Goal: Find specific page/section: Find specific page/section

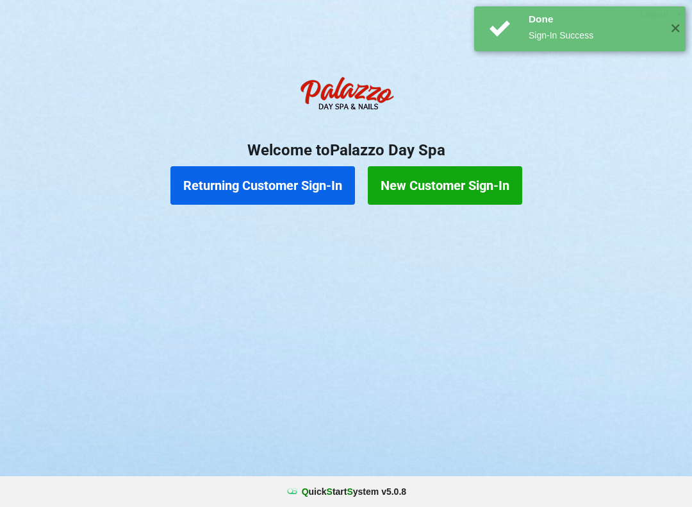
click at [279, 187] on button "Returning Customer Sign-In" at bounding box center [263, 185] width 185 height 38
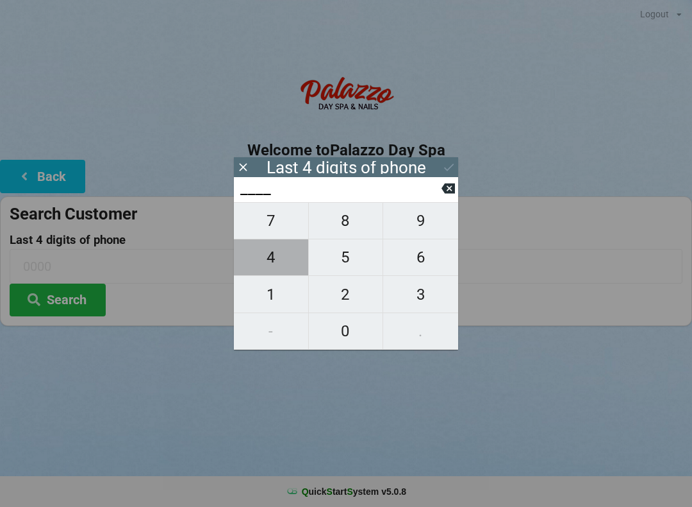
click at [288, 262] on span "4" at bounding box center [271, 257] width 74 height 27
type input "4___"
click at [431, 230] on span "9" at bounding box center [420, 220] width 75 height 27
type input "49__"
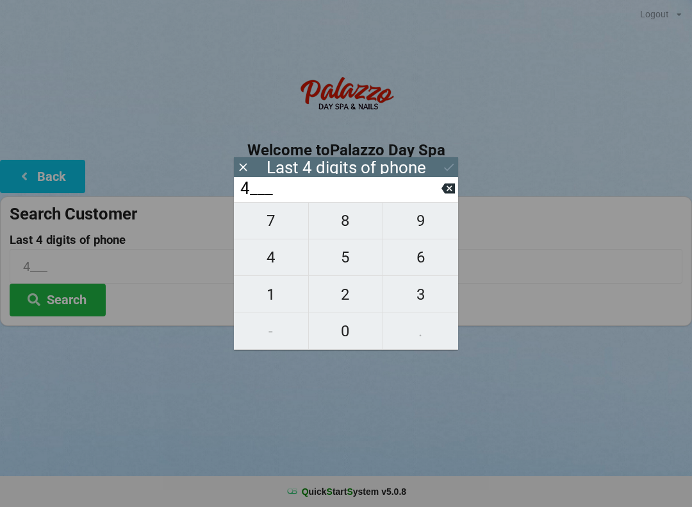
type input "49__"
click at [430, 267] on span "6" at bounding box center [420, 257] width 75 height 27
type input "496_"
click at [342, 302] on span "2" at bounding box center [346, 294] width 74 height 27
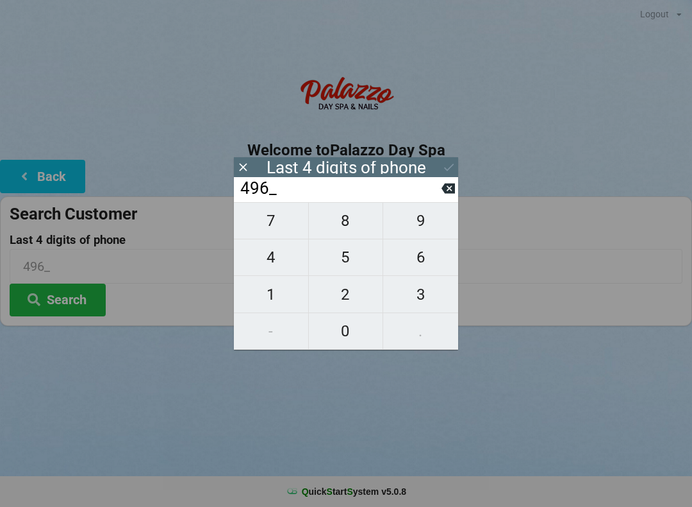
type input "4962"
click at [72, 304] on button "Search" at bounding box center [58, 299] width 96 height 33
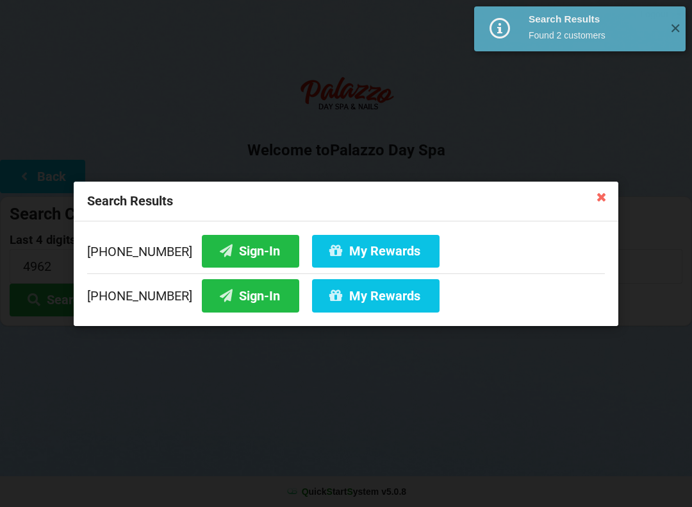
click at [222, 238] on button "Sign-In" at bounding box center [250, 250] width 97 height 33
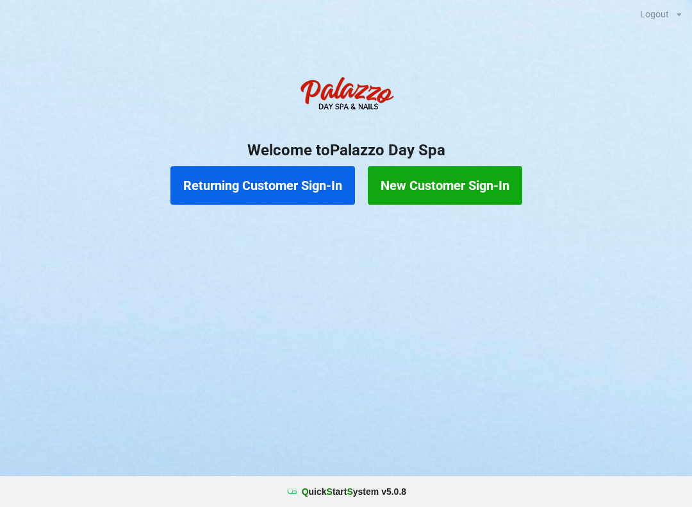
click at [312, 176] on button "Returning Customer Sign-In" at bounding box center [263, 185] width 185 height 38
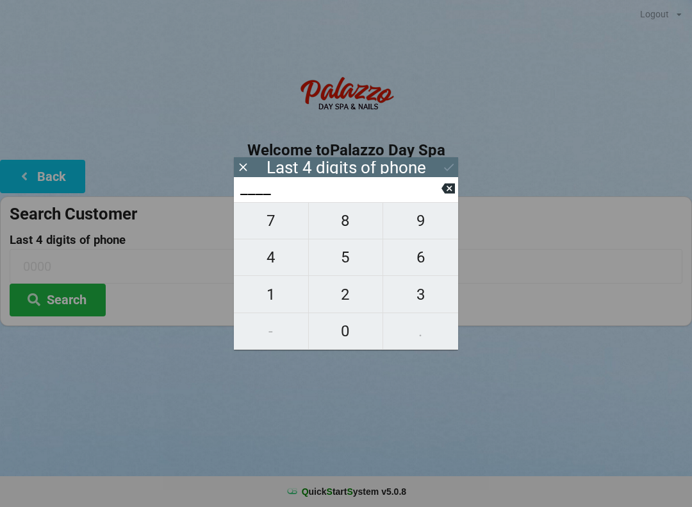
click at [276, 263] on span "4" at bounding box center [271, 257] width 74 height 27
type input "4___"
click at [339, 344] on span "0" at bounding box center [346, 330] width 74 height 27
type input "40__"
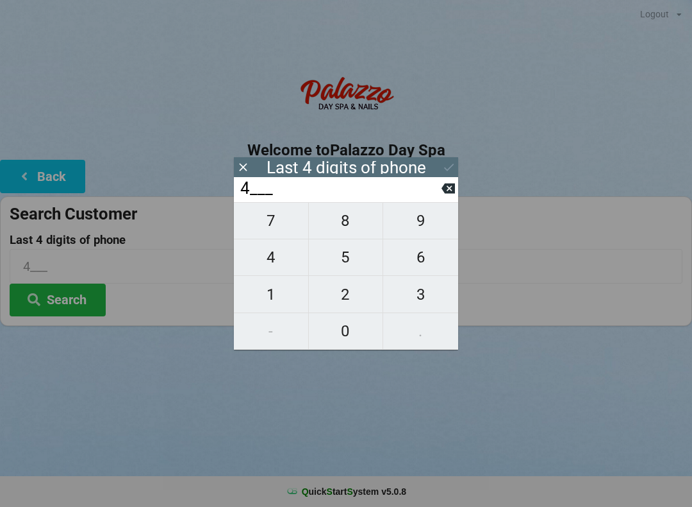
type input "40__"
click at [271, 298] on span "1" at bounding box center [271, 294] width 74 height 27
type input "401_"
click at [448, 197] on button at bounding box center [448, 188] width 13 height 17
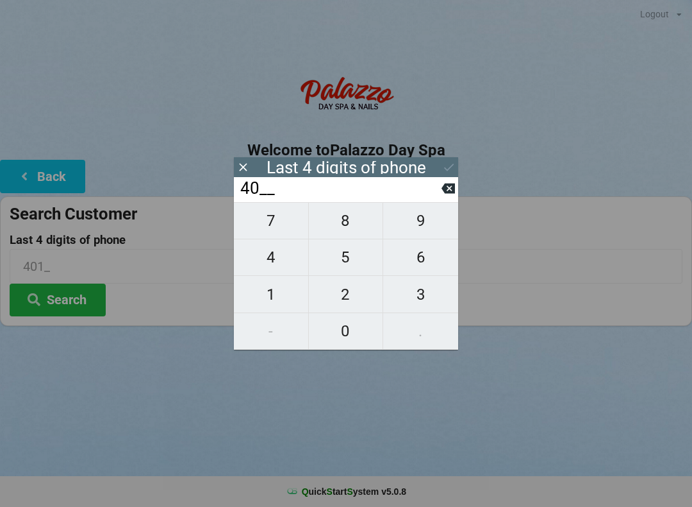
click at [289, 231] on span "7" at bounding box center [271, 220] width 74 height 27
type input "407_"
click at [278, 262] on span "4" at bounding box center [271, 257] width 74 height 27
type input "4074"
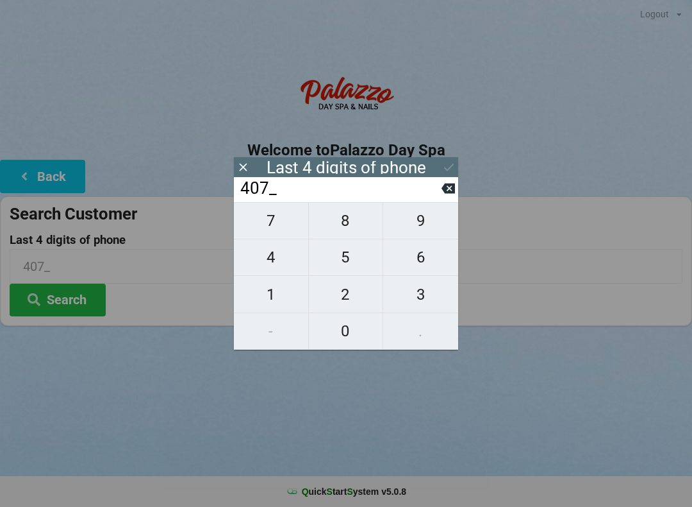
type input "4074"
click at [435, 220] on div "7 8 9 4 5 6 1 2 3 - 0 ." at bounding box center [346, 275] width 224 height 147
click at [454, 192] on icon at bounding box center [448, 188] width 13 height 10
click at [453, 194] on icon at bounding box center [448, 188] width 13 height 10
click at [443, 195] on icon at bounding box center [448, 187] width 13 height 13
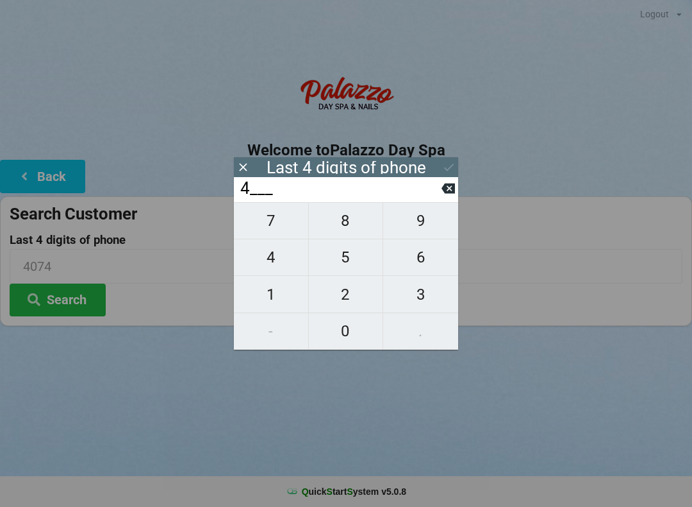
click at [444, 190] on icon at bounding box center [448, 188] width 13 height 10
click at [293, 230] on span "7" at bounding box center [271, 220] width 74 height 27
type input "7___"
click at [356, 255] on span "5" at bounding box center [346, 257] width 74 height 27
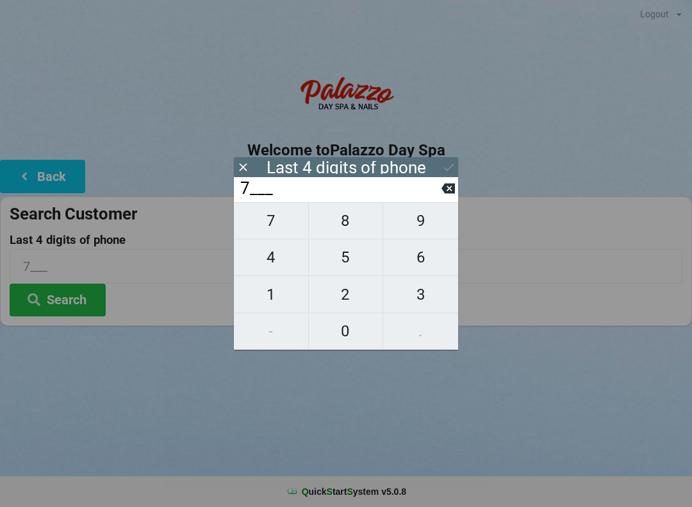
type input "75__"
click at [286, 290] on span "1" at bounding box center [271, 294] width 74 height 27
type input "751_"
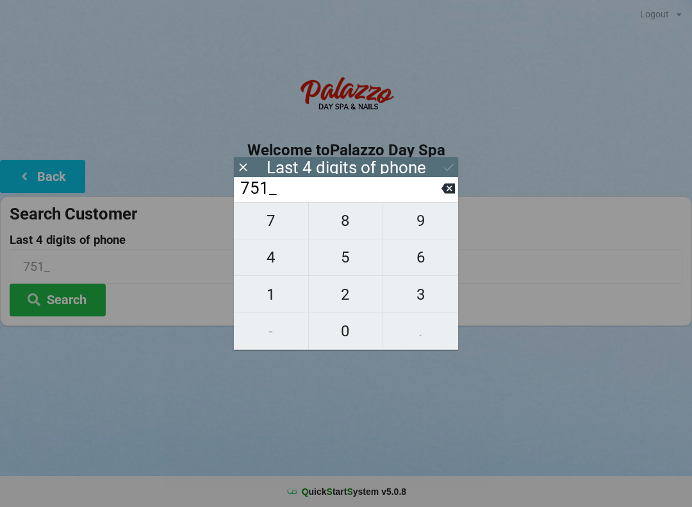
click at [283, 227] on span "7" at bounding box center [271, 220] width 74 height 27
type input "7517"
click at [446, 192] on icon at bounding box center [448, 188] width 13 height 10
click at [346, 263] on span "5" at bounding box center [346, 257] width 74 height 27
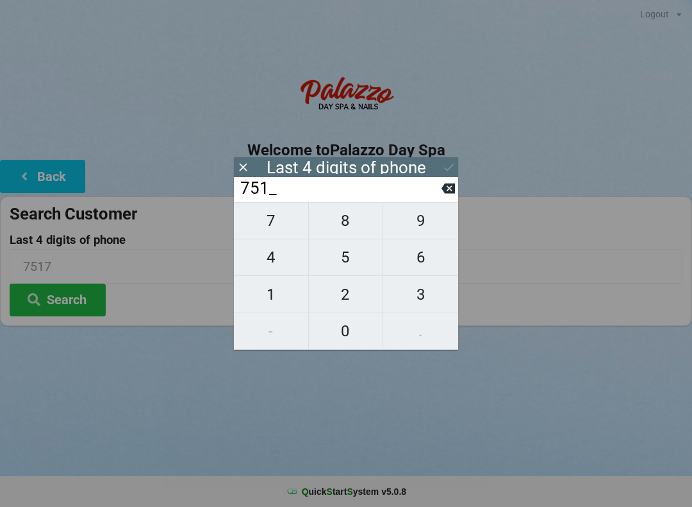
type input "7515"
click at [444, 165] on icon at bounding box center [448, 166] width 13 height 13
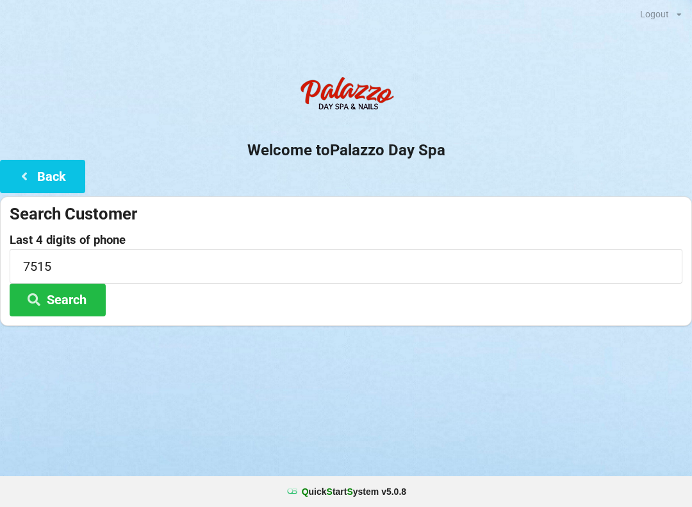
click at [89, 298] on button "Search" at bounding box center [58, 299] width 96 height 33
click at [77, 290] on button "Search" at bounding box center [58, 299] width 96 height 33
click at [69, 299] on button "Search" at bounding box center [58, 299] width 96 height 33
click at [43, 290] on button "Search" at bounding box center [58, 299] width 96 height 33
click at [40, 302] on icon at bounding box center [33, 298] width 15 height 11
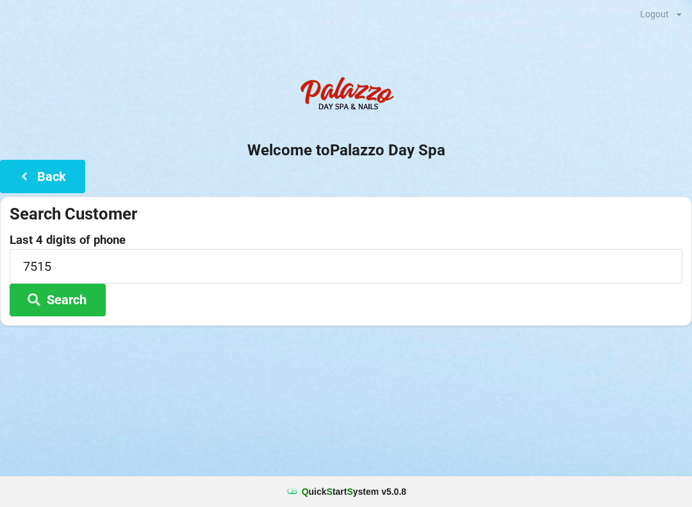
click at [72, 298] on button "Search" at bounding box center [58, 299] width 96 height 33
click at [53, 305] on button "Search" at bounding box center [58, 299] width 96 height 33
click at [40, 301] on icon at bounding box center [33, 298] width 15 height 11
click at [54, 311] on button "Search" at bounding box center [58, 299] width 96 height 33
click at [38, 314] on button "Search" at bounding box center [58, 299] width 96 height 33
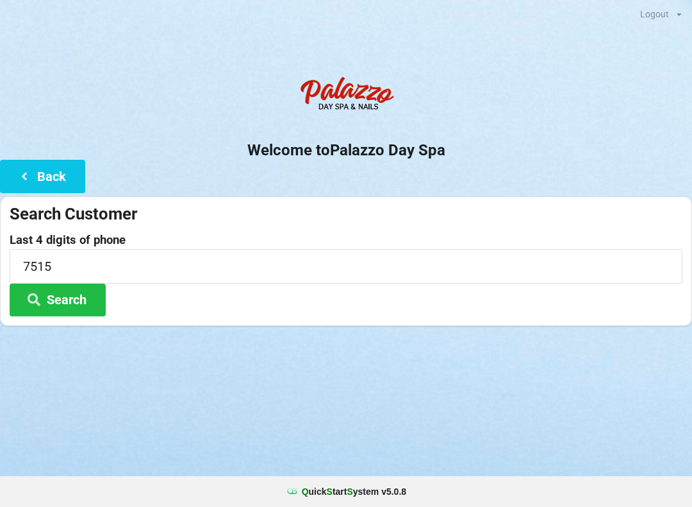
click at [38, 314] on button "Search" at bounding box center [58, 299] width 96 height 33
click at [55, 314] on button "Search" at bounding box center [58, 299] width 96 height 33
click at [65, 304] on button "Search" at bounding box center [58, 299] width 96 height 33
click at [92, 173] on div "Welcome to Palazzo Day Spa Back Search Customer Last 4 digits of phone 7515 Sea…" at bounding box center [346, 198] width 692 height 256
click at [56, 176] on button "Back" at bounding box center [42, 176] width 85 height 33
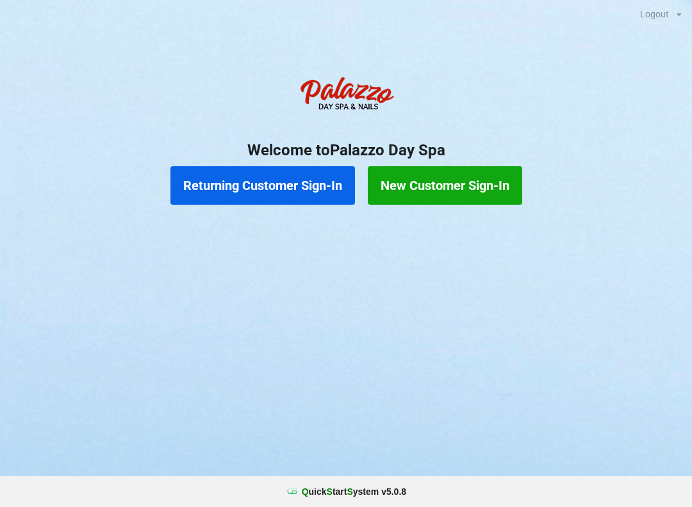
click at [285, 182] on button "Returning Customer Sign-In" at bounding box center [263, 185] width 185 height 38
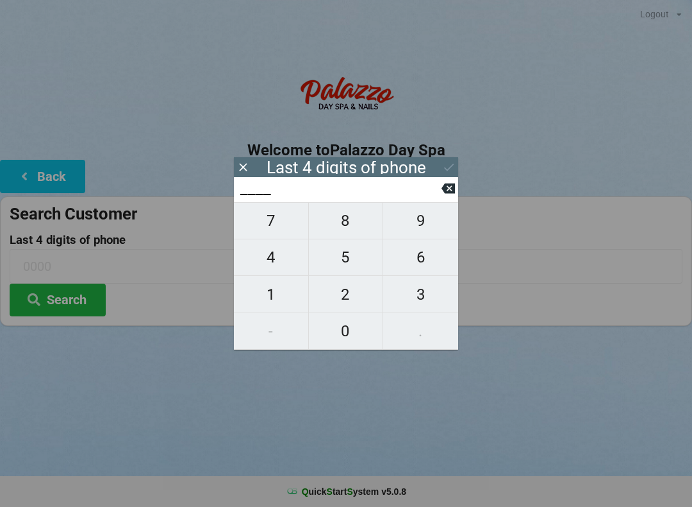
click at [344, 264] on span "5" at bounding box center [346, 257] width 74 height 27
type input "5___"
click at [276, 296] on span "1" at bounding box center [271, 294] width 74 height 27
type input "51__"
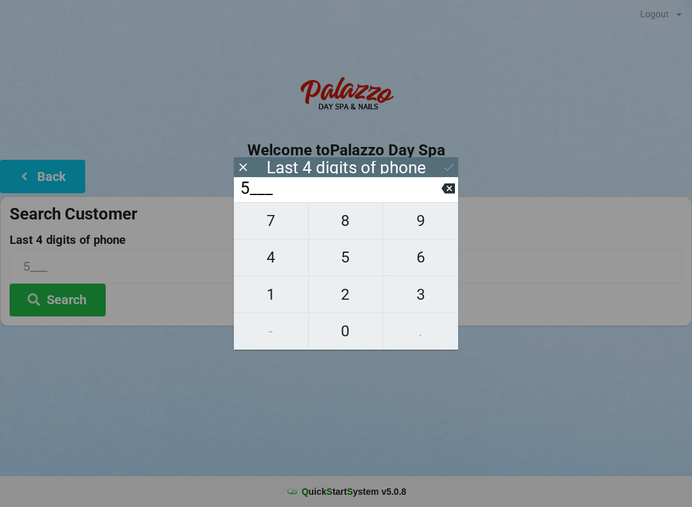
type input "51__"
click at [406, 300] on span "3" at bounding box center [420, 294] width 75 height 27
type input "513_"
click at [337, 303] on span "2" at bounding box center [346, 294] width 74 height 27
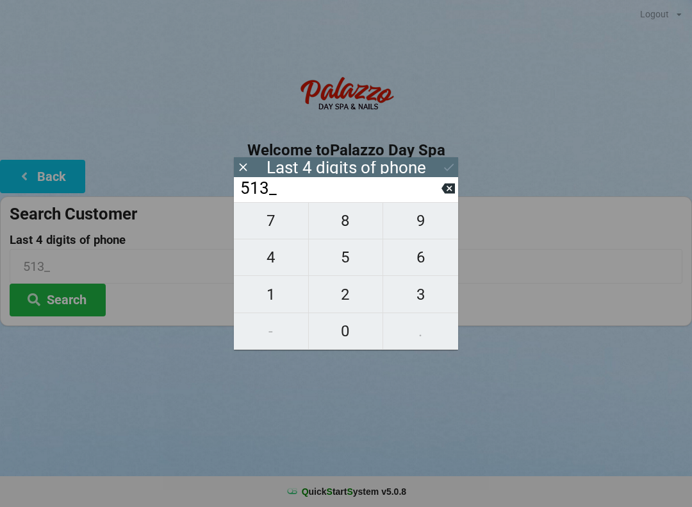
type input "5132"
click at [69, 300] on button "Search" at bounding box center [58, 299] width 96 height 33
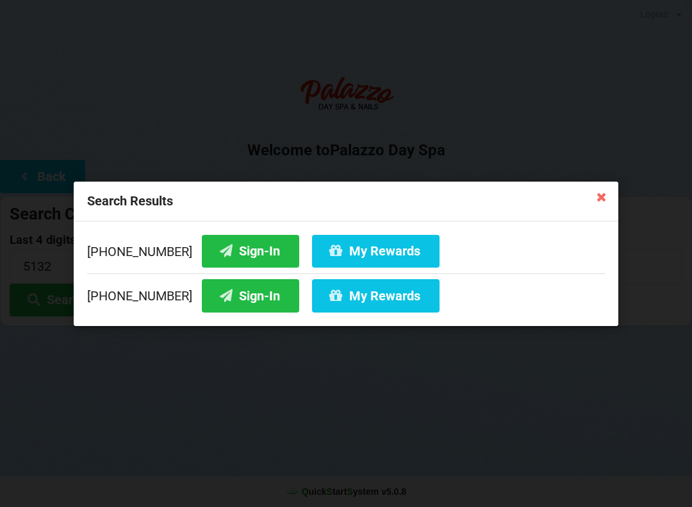
click at [325, 249] on button "My Rewards" at bounding box center [376, 250] width 128 height 33
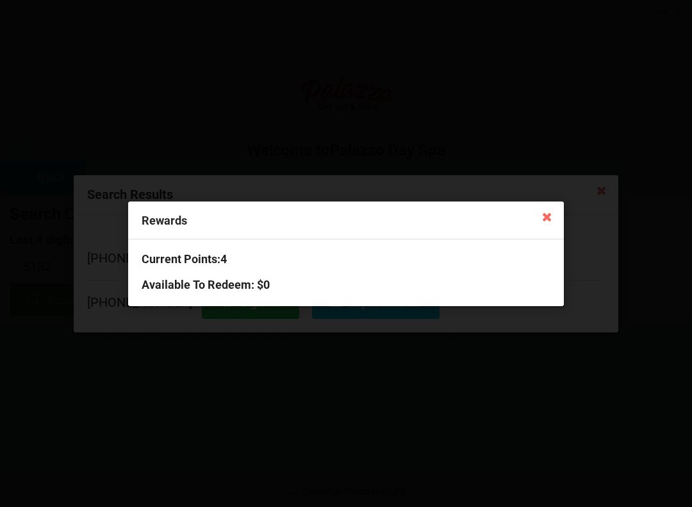
click at [545, 224] on icon at bounding box center [547, 216] width 21 height 21
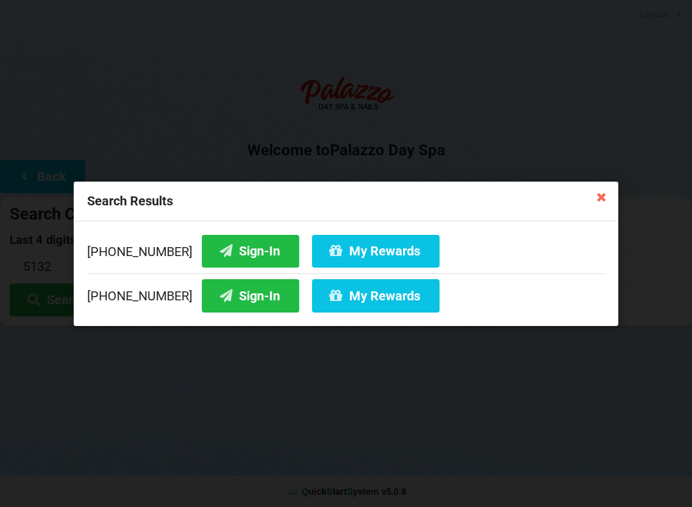
click at [248, 250] on button "Sign-In" at bounding box center [250, 250] width 97 height 33
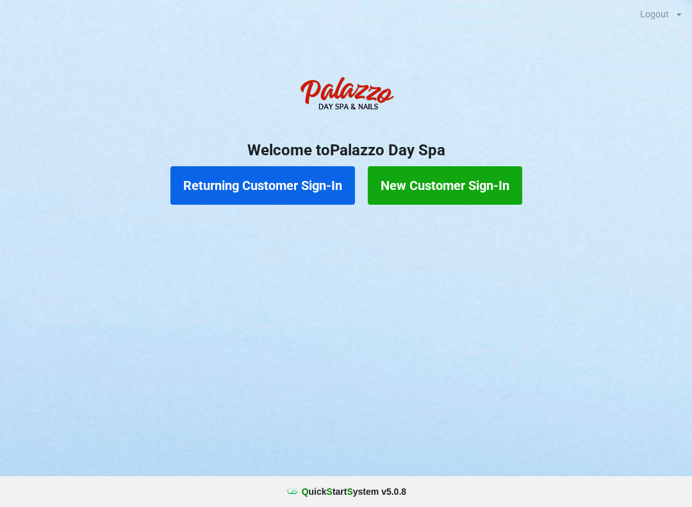
click at [289, 180] on button "Returning Customer Sign-In" at bounding box center [263, 185] width 185 height 38
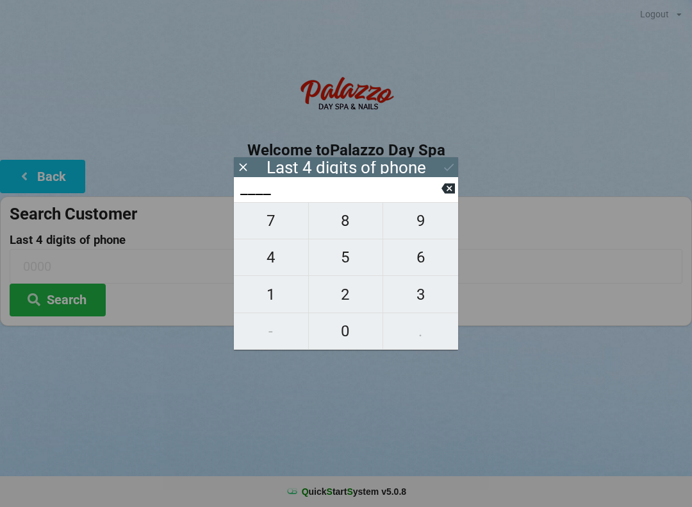
click at [407, 260] on span "6" at bounding box center [420, 257] width 75 height 27
type input "6___"
click at [412, 261] on span "6" at bounding box center [420, 257] width 75 height 27
type input "66__"
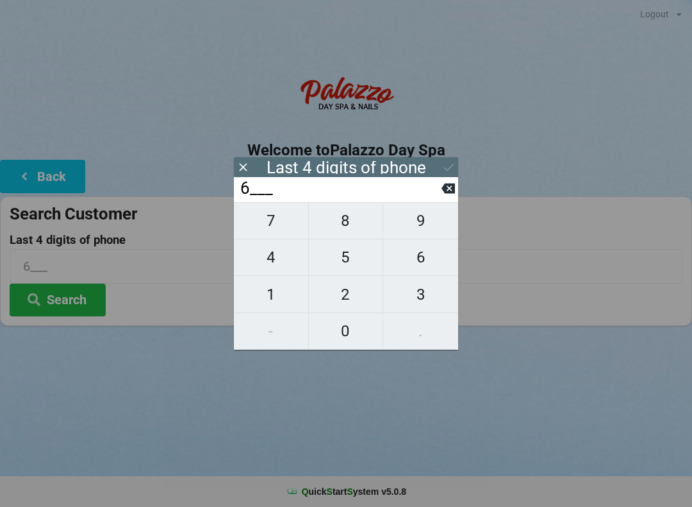
type input "66__"
click at [353, 333] on span "0" at bounding box center [346, 330] width 74 height 27
type input "660_"
click at [355, 223] on span "8" at bounding box center [346, 220] width 74 height 27
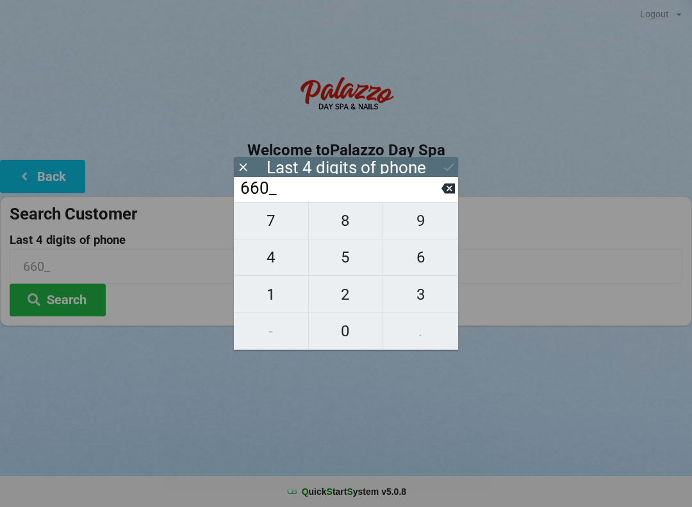
type input "6608"
click at [449, 164] on icon at bounding box center [448, 166] width 13 height 13
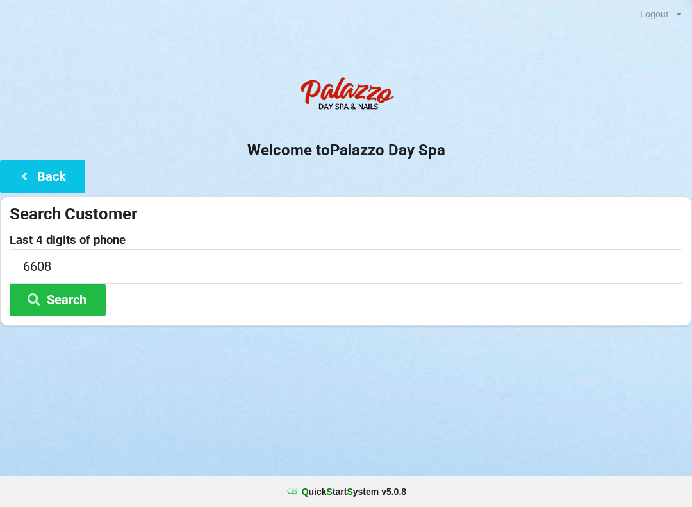
click at [86, 291] on button "Search" at bounding box center [58, 299] width 96 height 33
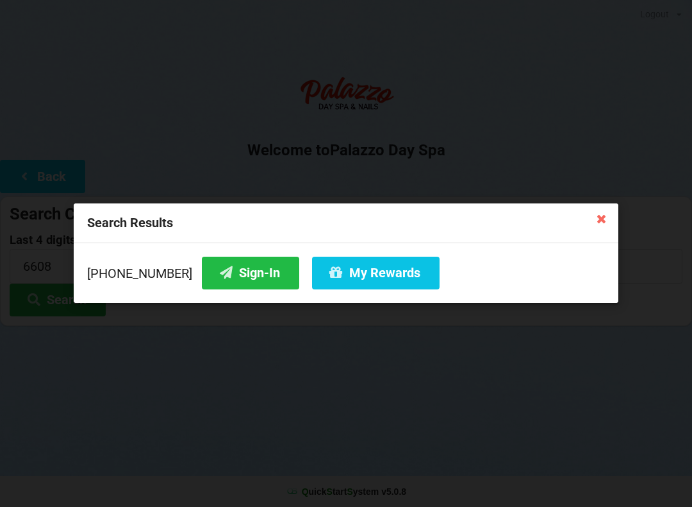
click at [247, 278] on button "Sign-In" at bounding box center [250, 272] width 97 height 33
